Goal: Navigation & Orientation: Find specific page/section

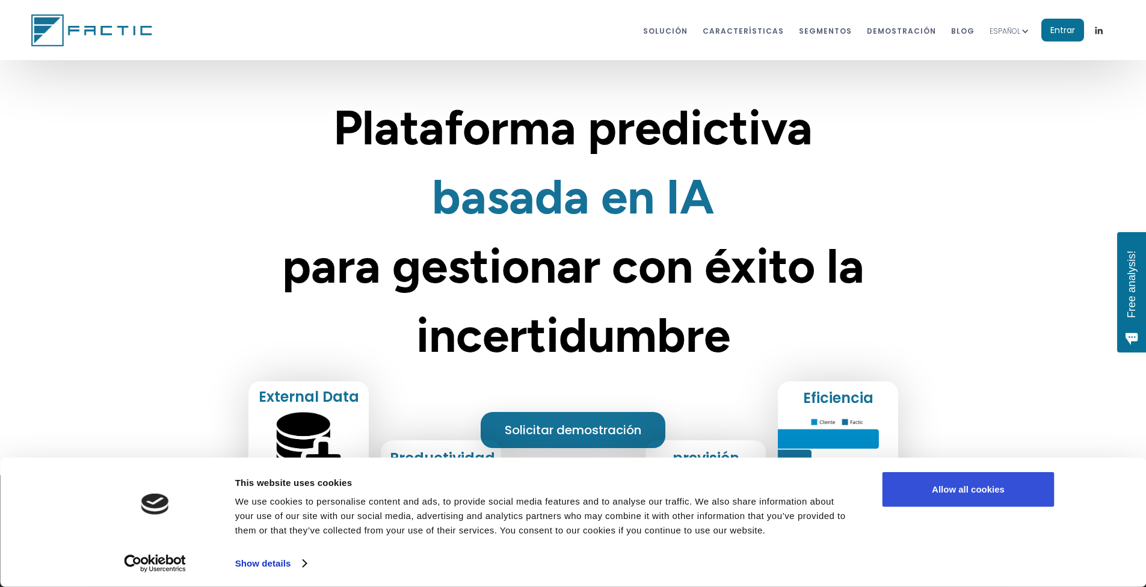
click at [911, 505] on button "Allow all cookies" at bounding box center [968, 489] width 172 height 35
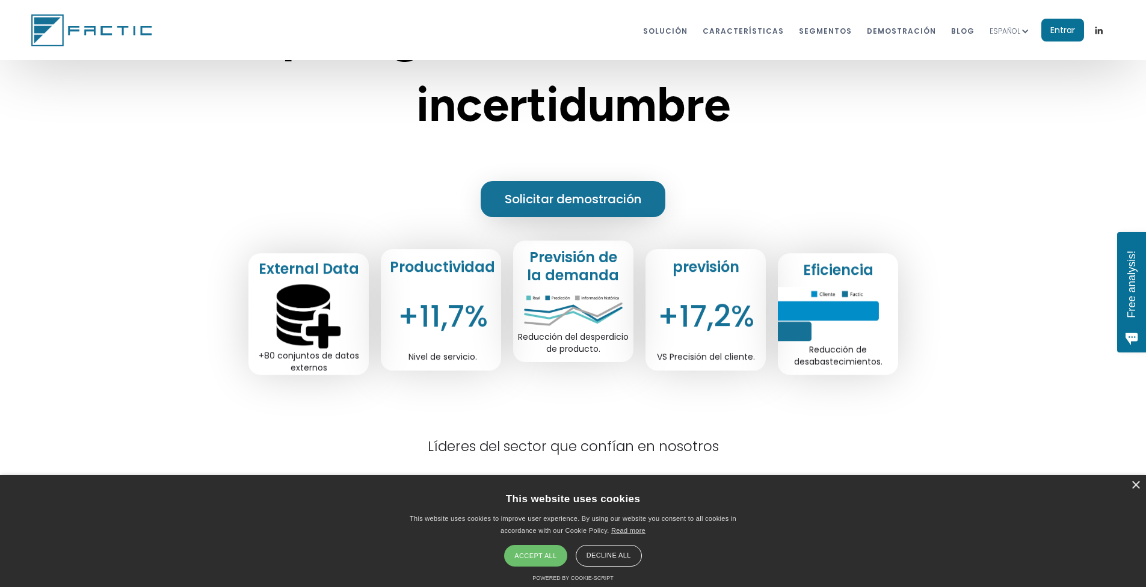
scroll to position [301, 0]
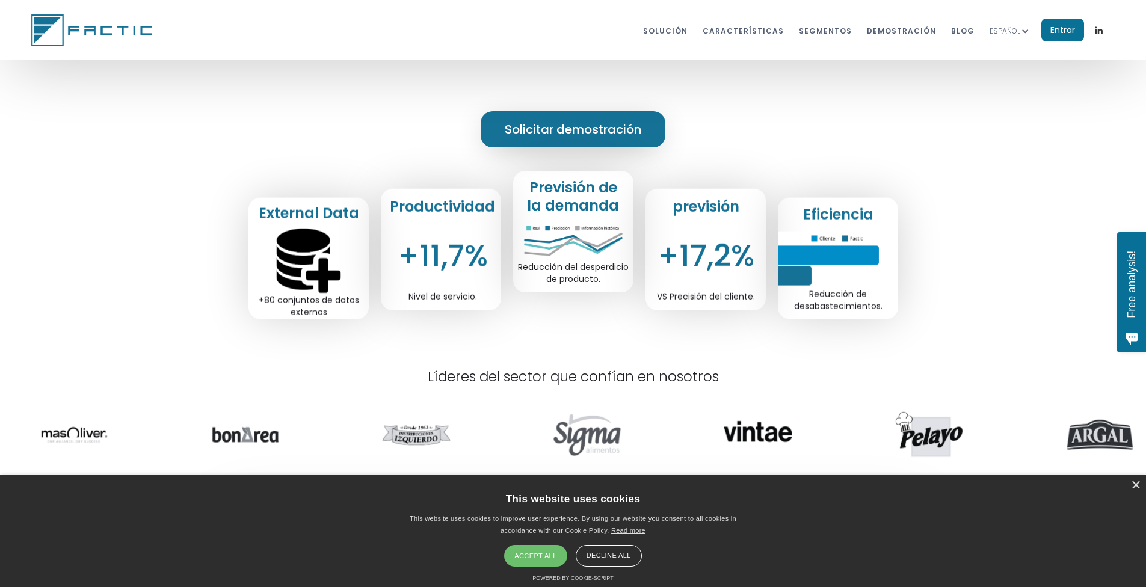
click at [621, 558] on div "Decline all" at bounding box center [608, 556] width 66 height 22
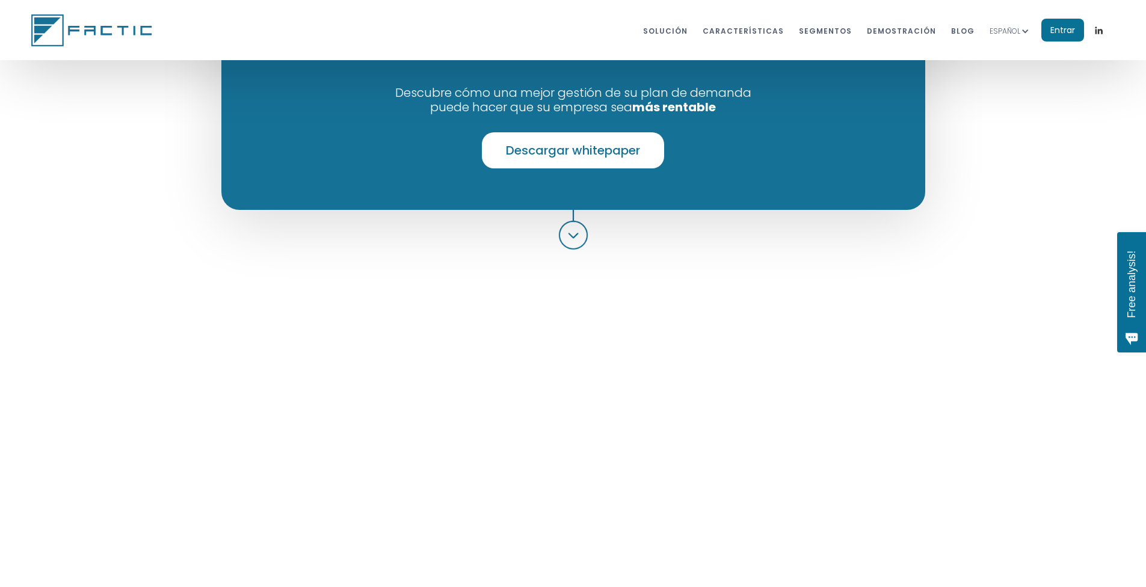
scroll to position [962, 0]
click at [580, 206] on img at bounding box center [573, 227] width 30 height 43
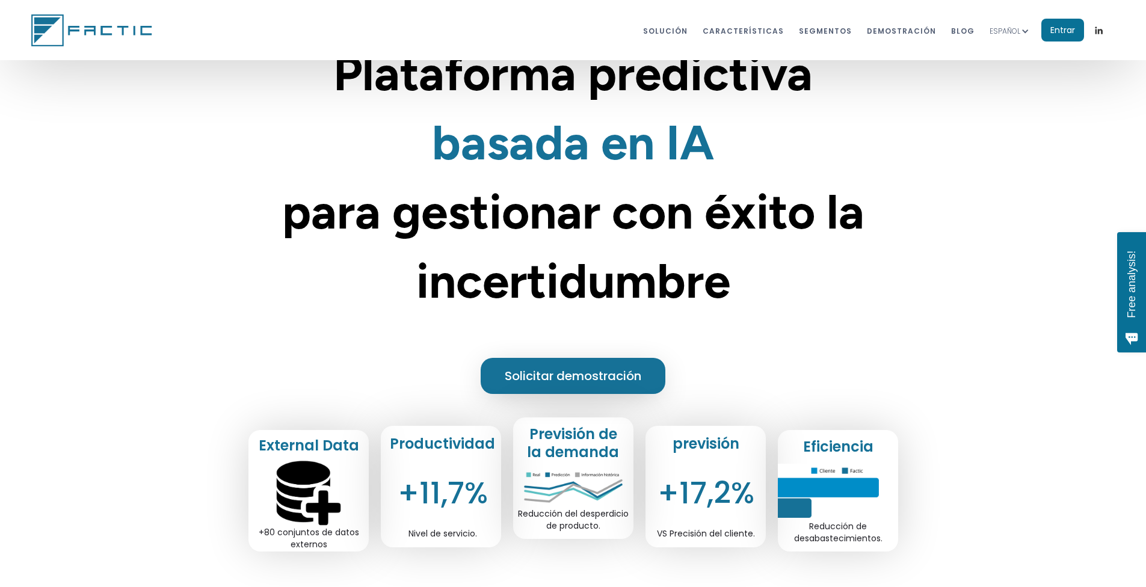
scroll to position [0, 0]
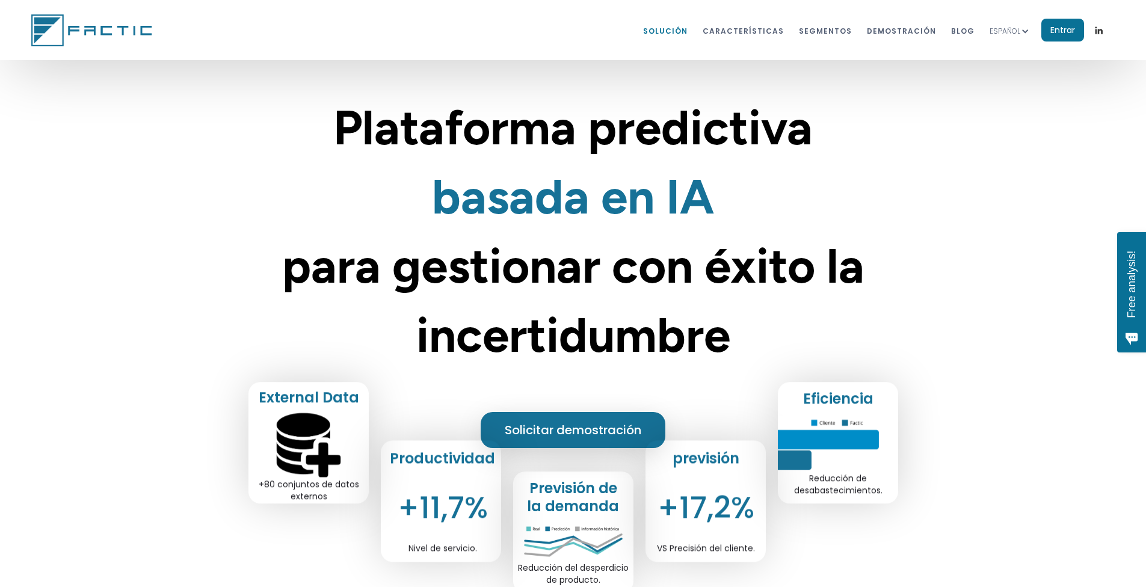
click at [657, 35] on link "Solución" at bounding box center [665, 30] width 44 height 22
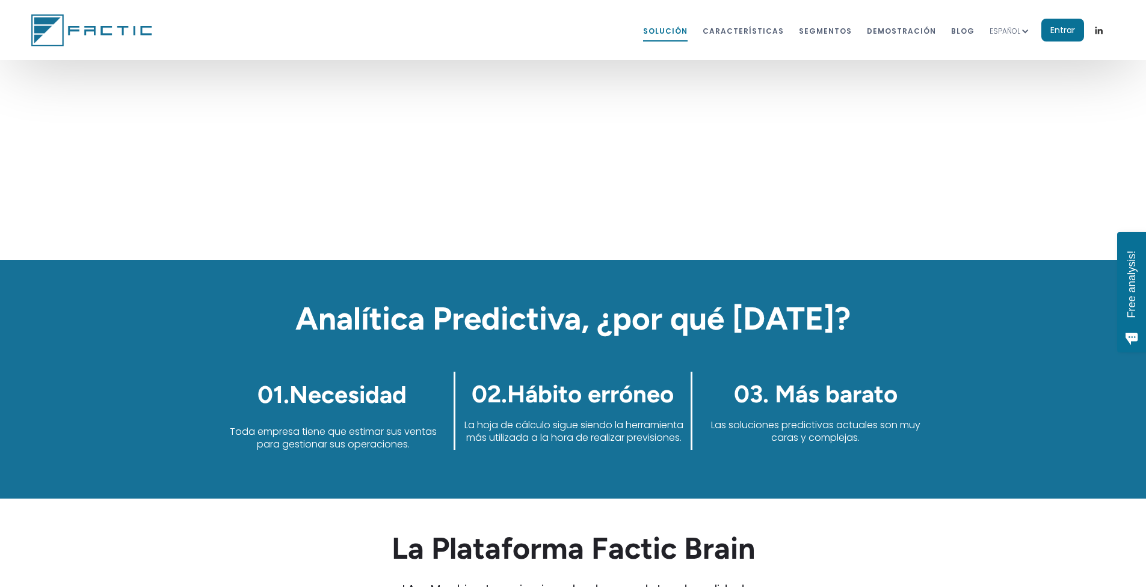
scroll to position [266, 0]
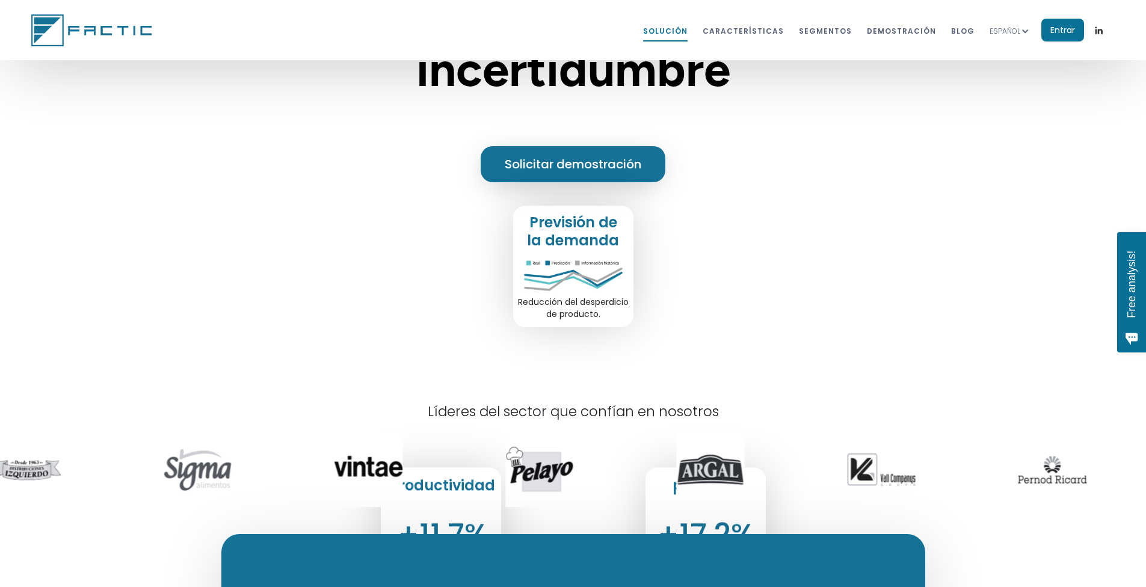
drag, startPoint x: 739, startPoint y: 409, endPoint x: 720, endPoint y: 221, distance: 189.2
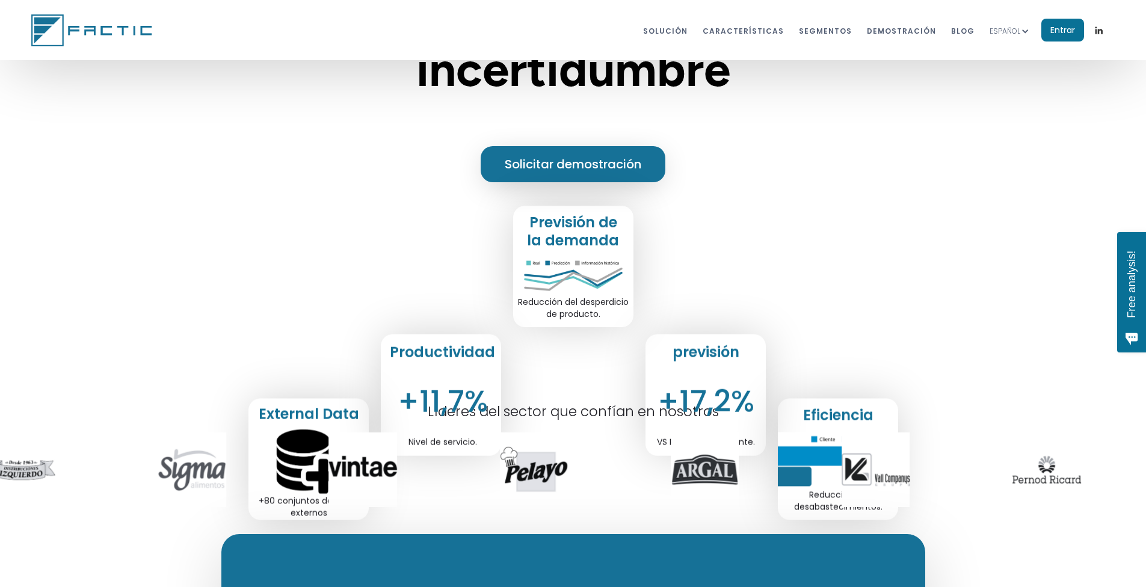
scroll to position [0, 0]
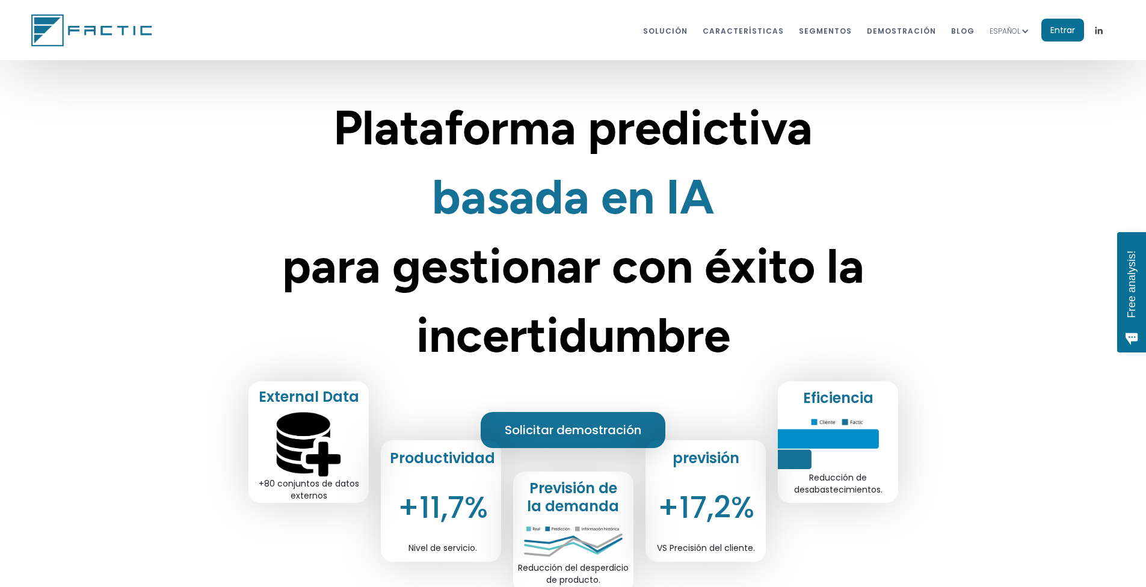
click at [1108, 34] on link at bounding box center [1099, 30] width 30 height 21
click at [1001, 30] on div "ESPAÑOL" at bounding box center [1004, 31] width 31 height 12
click at [1005, 32] on div "ESPAÑOL" at bounding box center [1004, 31] width 31 height 12
click at [953, 32] on link "BLOG" at bounding box center [962, 30] width 23 height 22
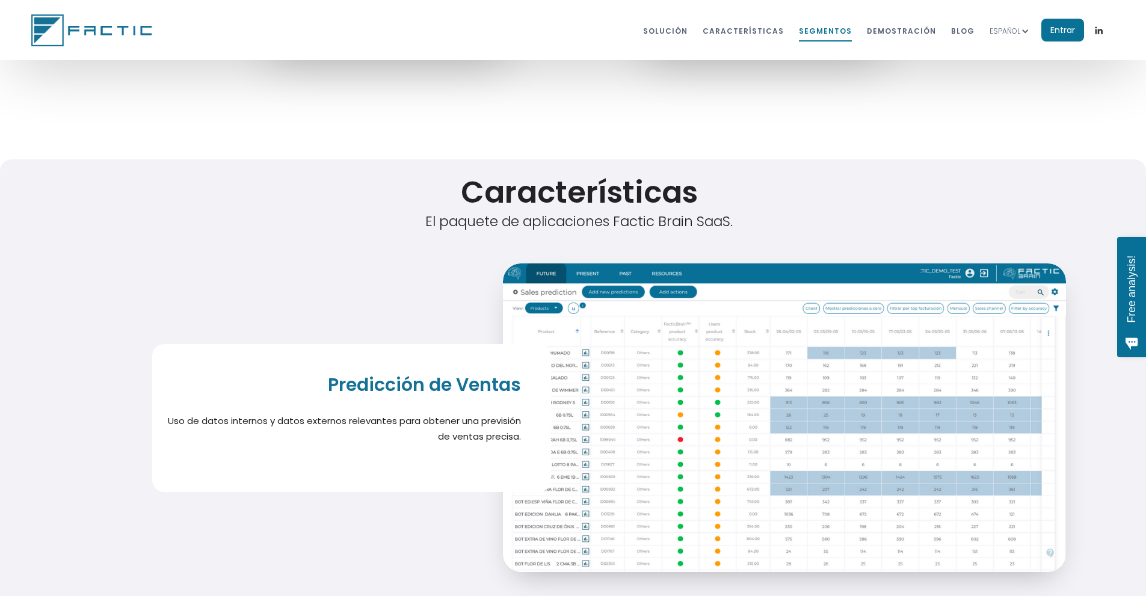
scroll to position [6889, 0]
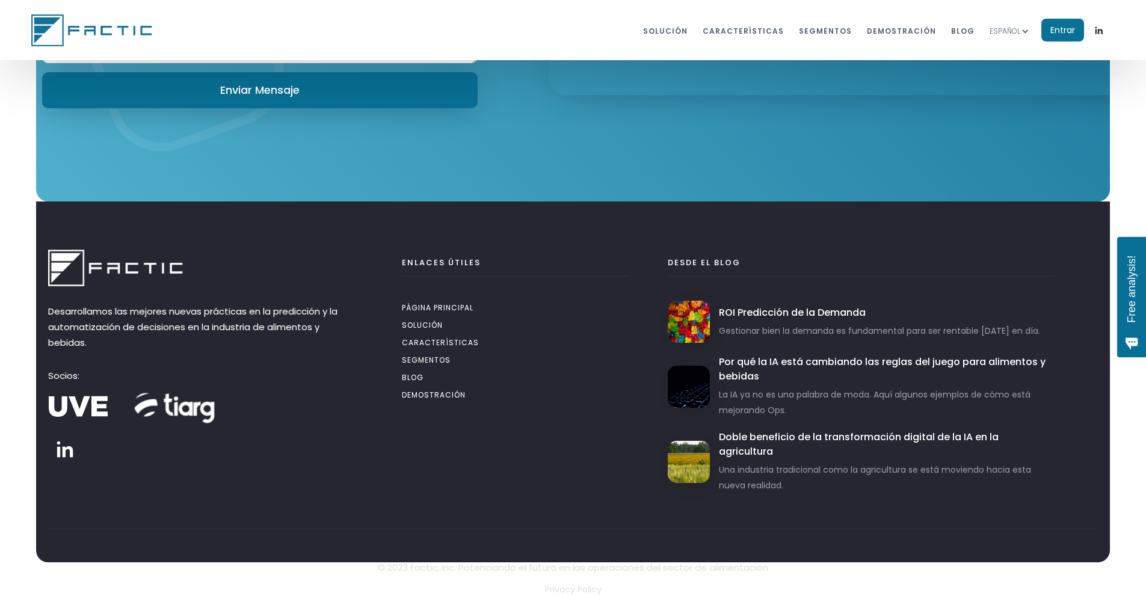
drag, startPoint x: 636, startPoint y: 389, endPoint x: 645, endPoint y: 545, distance: 156.0
